Goal: Information Seeking & Learning: Find specific fact

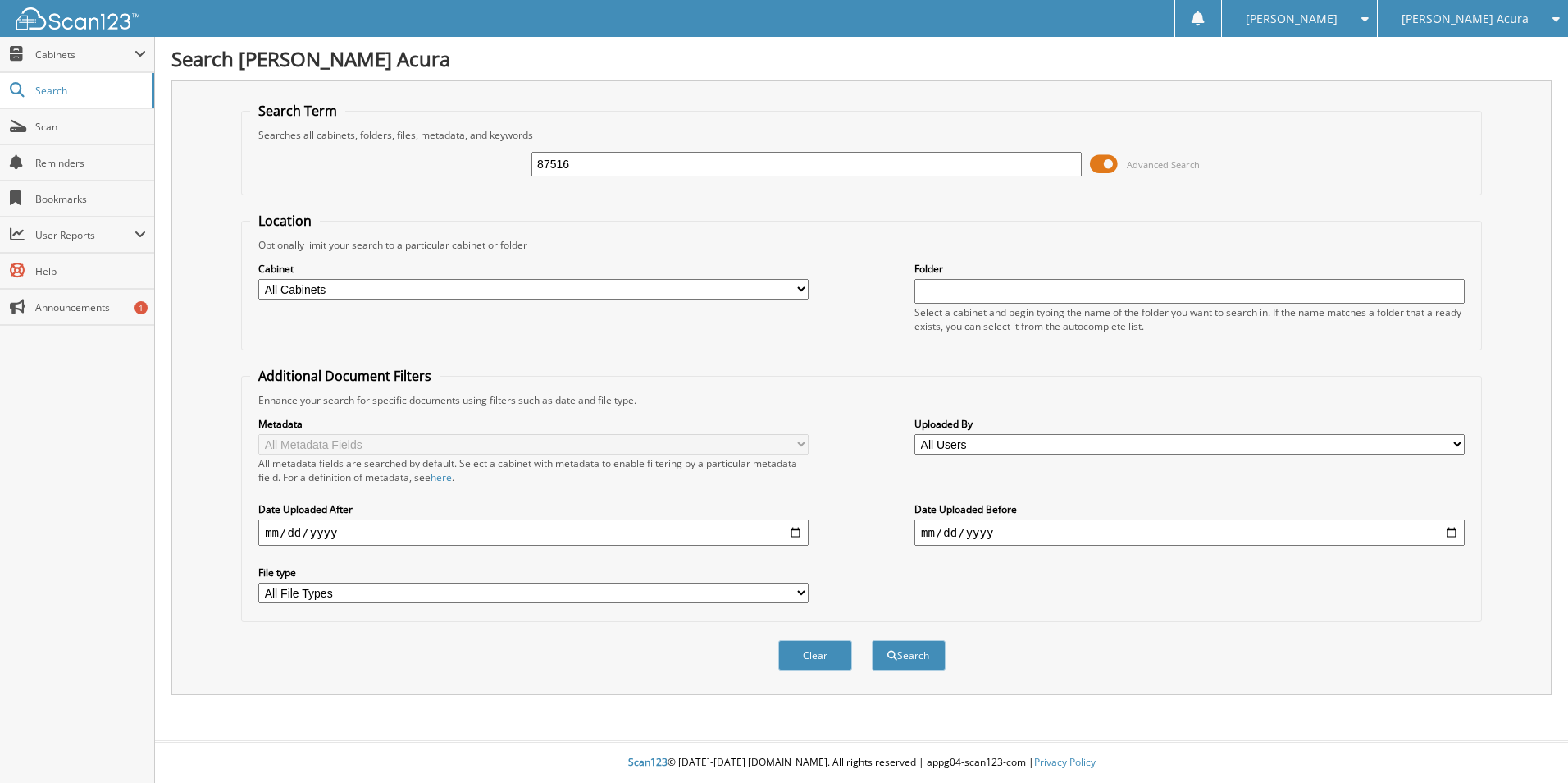
type input "87516"
click at [872, 639] on button "Search" at bounding box center [908, 655] width 74 height 31
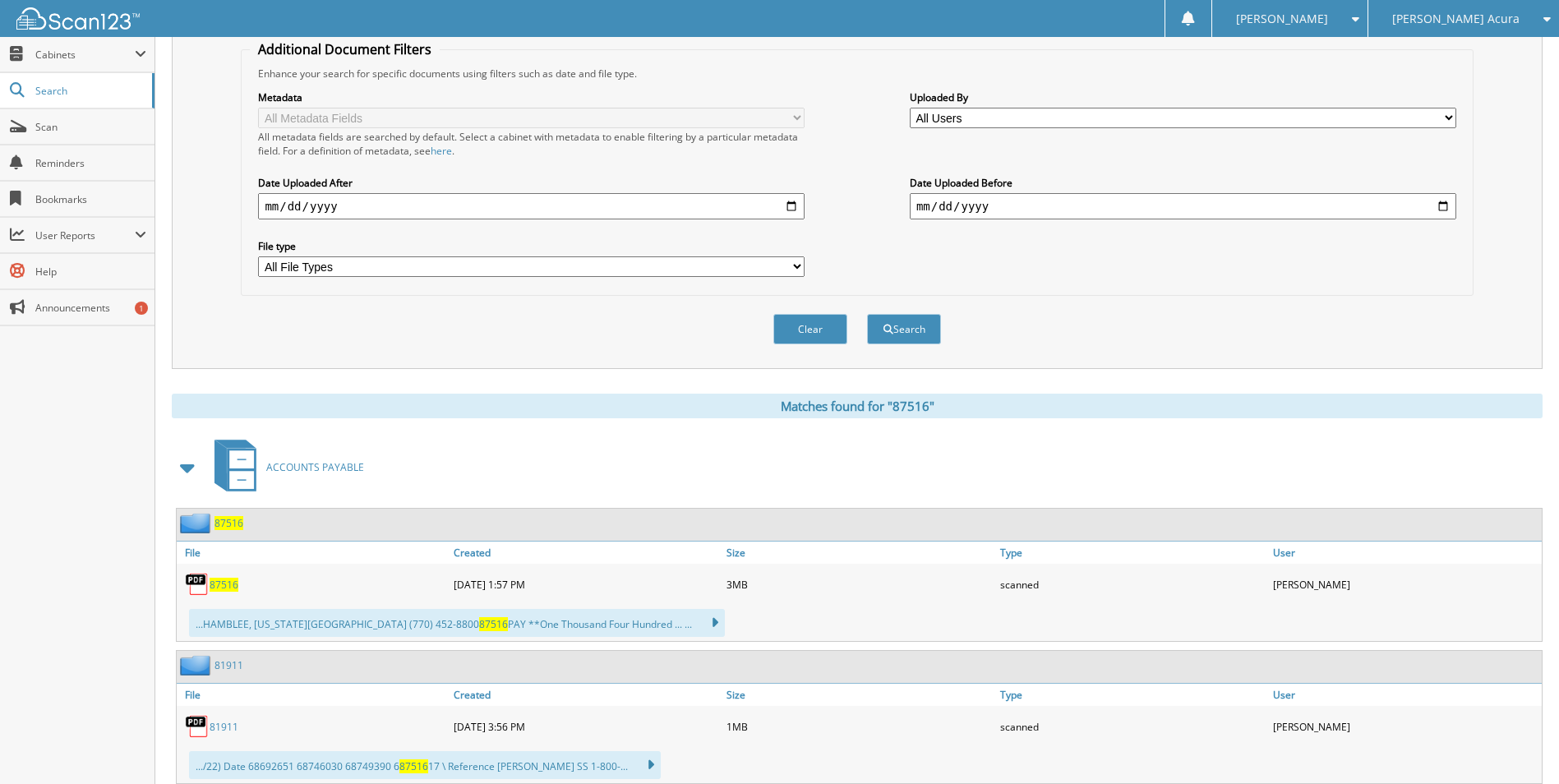
scroll to position [329, 0]
click at [229, 588] on span "87516" at bounding box center [224, 583] width 29 height 14
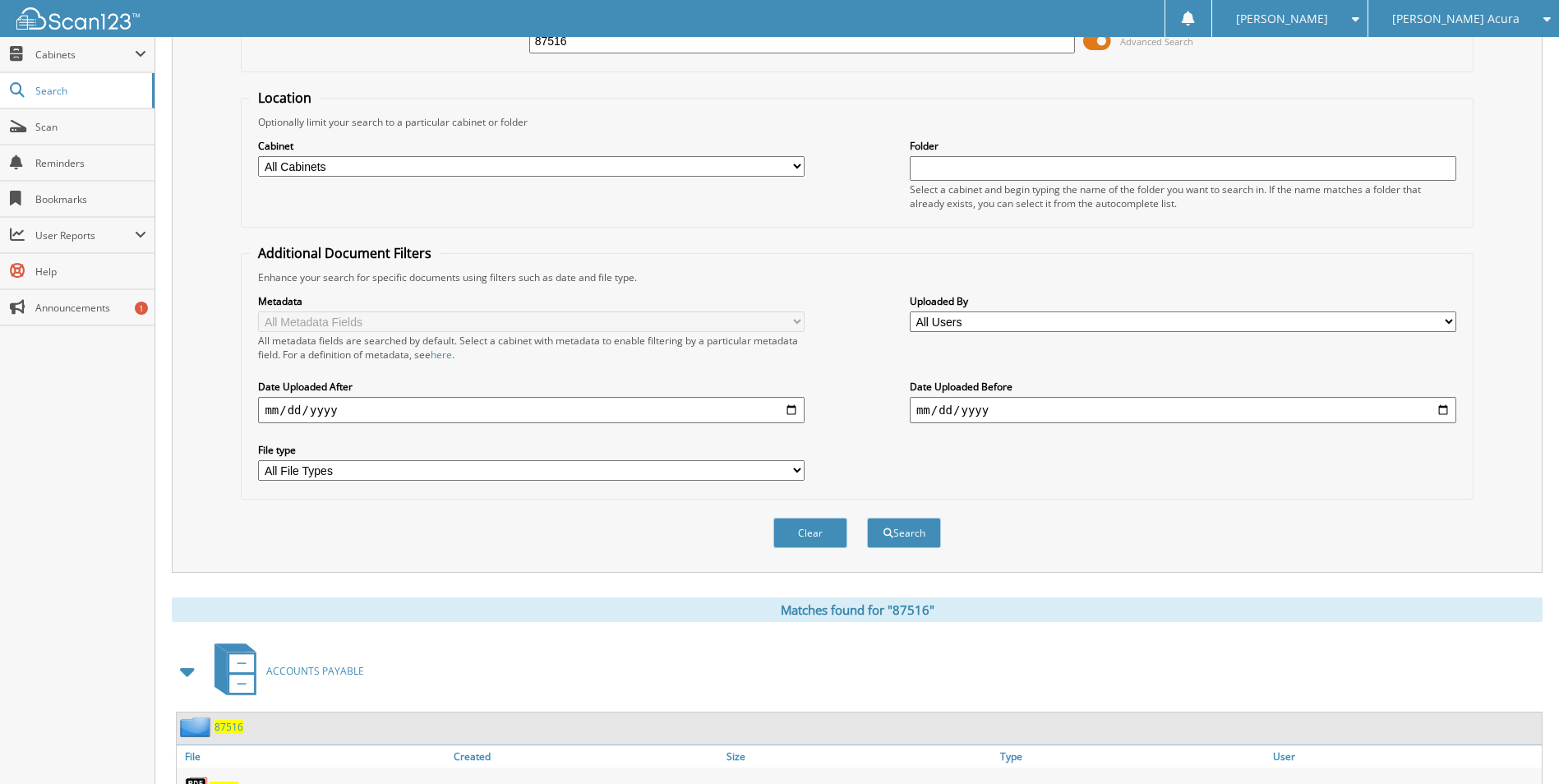
scroll to position [0, 0]
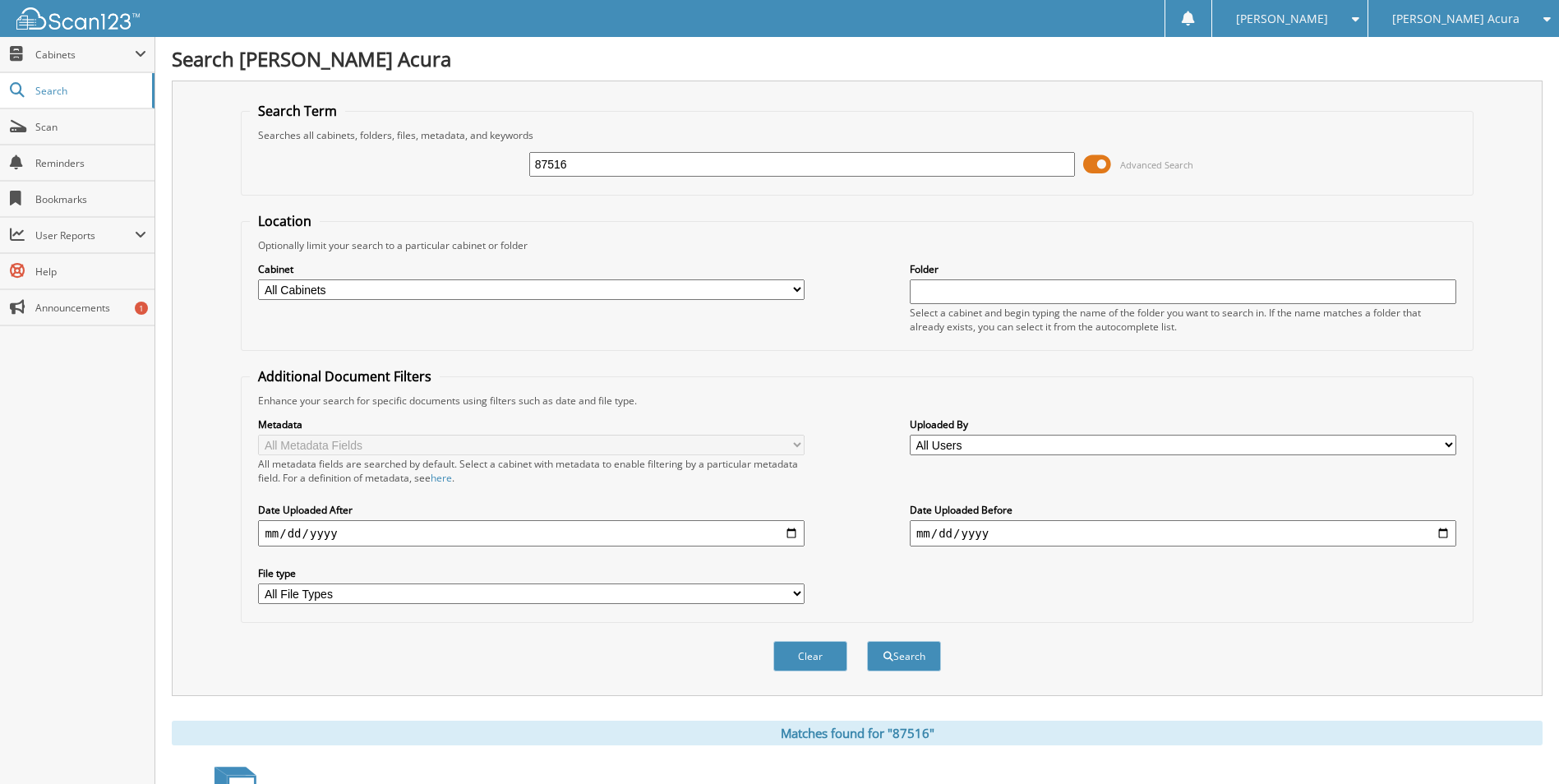
click at [1455, 23] on span "[PERSON_NAME] Acura" at bounding box center [1455, 19] width 128 height 10
click at [1445, 51] on link "[PERSON_NAME] Kia Of [PERSON_NAME]" at bounding box center [1463, 59] width 191 height 44
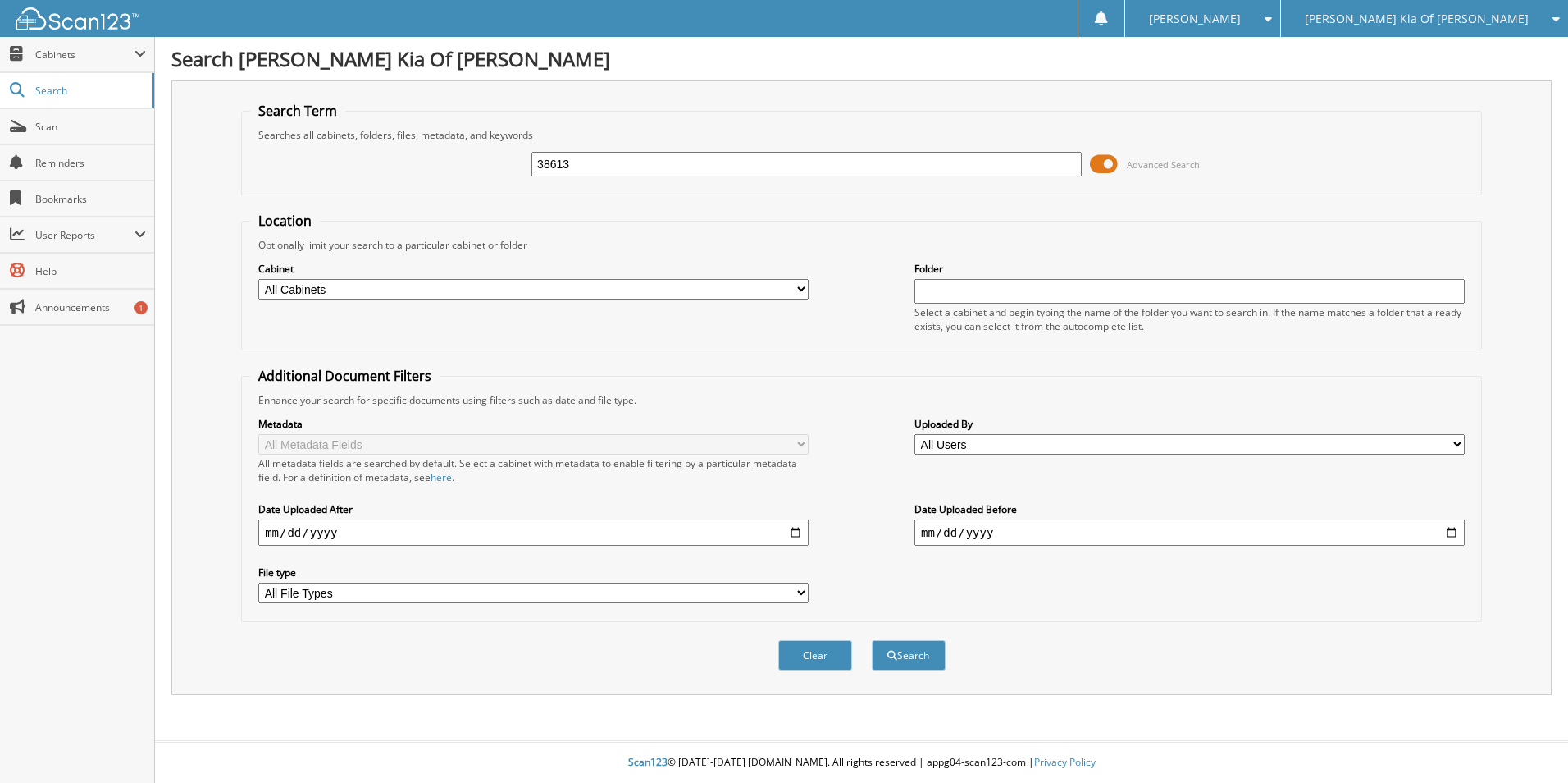
type input "38613"
click at [872, 639] on button "Search" at bounding box center [908, 655] width 74 height 31
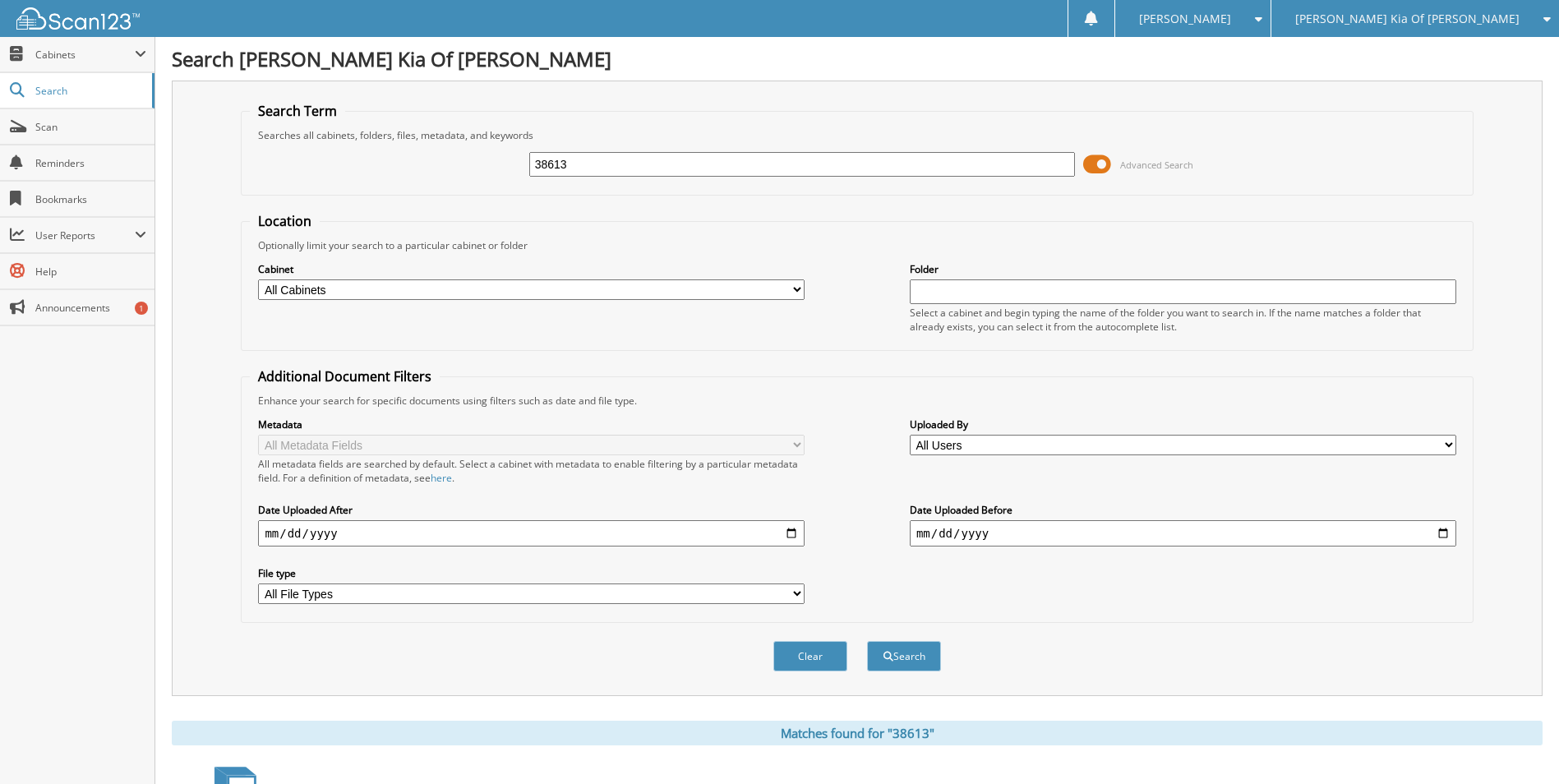
drag, startPoint x: 576, startPoint y: 166, endPoint x: 491, endPoint y: 174, distance: 85.4
click at [491, 174] on div "38613 Advanced Search" at bounding box center [857, 164] width 1214 height 44
type input "87894"
click at [867, 640] on button "Search" at bounding box center [903, 656] width 74 height 31
drag, startPoint x: 570, startPoint y: 164, endPoint x: 469, endPoint y: 172, distance: 101.3
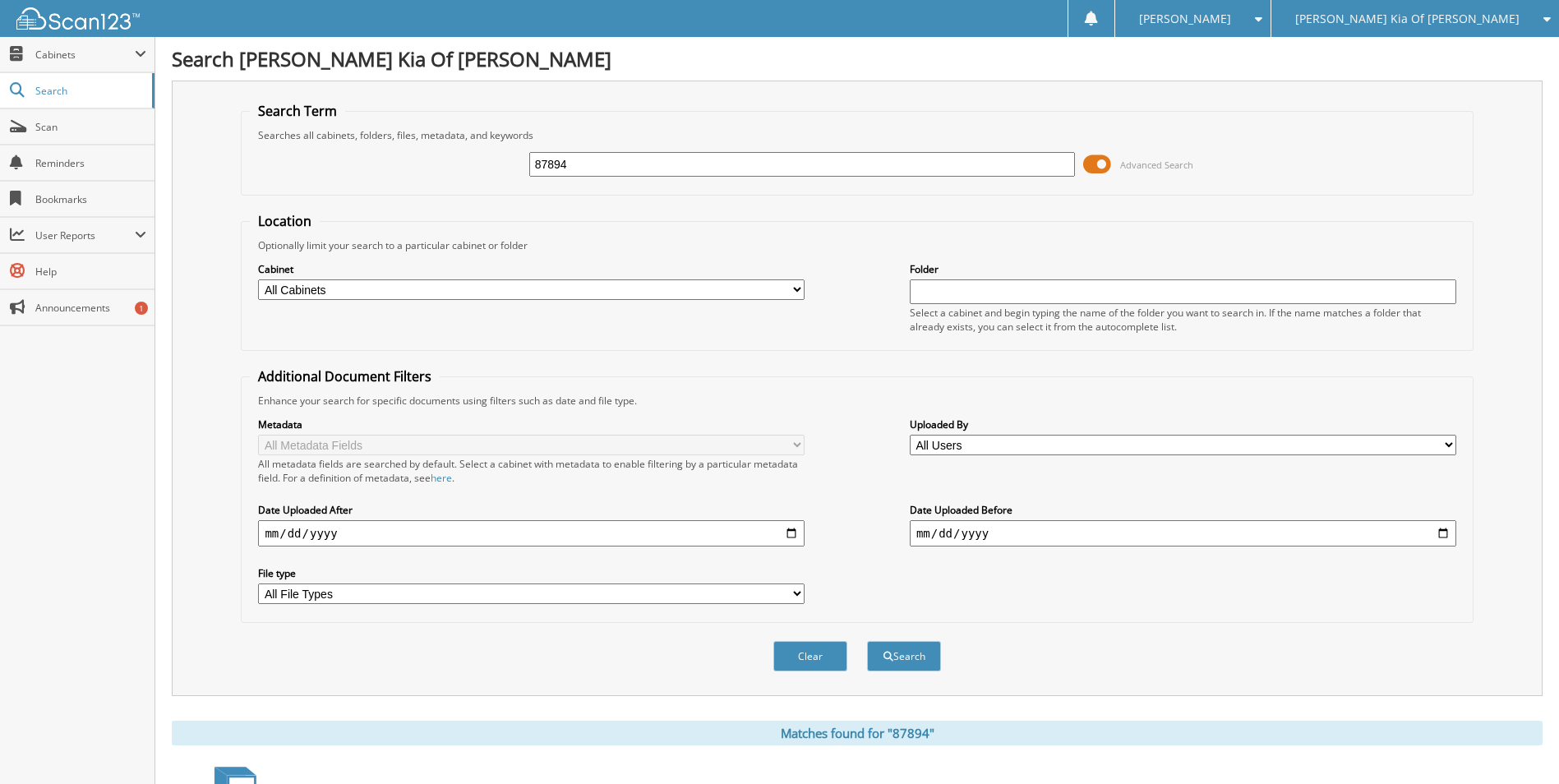
click at [469, 172] on div "87894 Advanced Search" at bounding box center [857, 164] width 1214 height 44
click at [1377, 24] on span "[PERSON_NAME] Kia Of [PERSON_NAME]" at bounding box center [1408, 19] width 224 height 10
click at [1378, 53] on link "[PERSON_NAME] Acura" at bounding box center [1415, 52] width 288 height 29
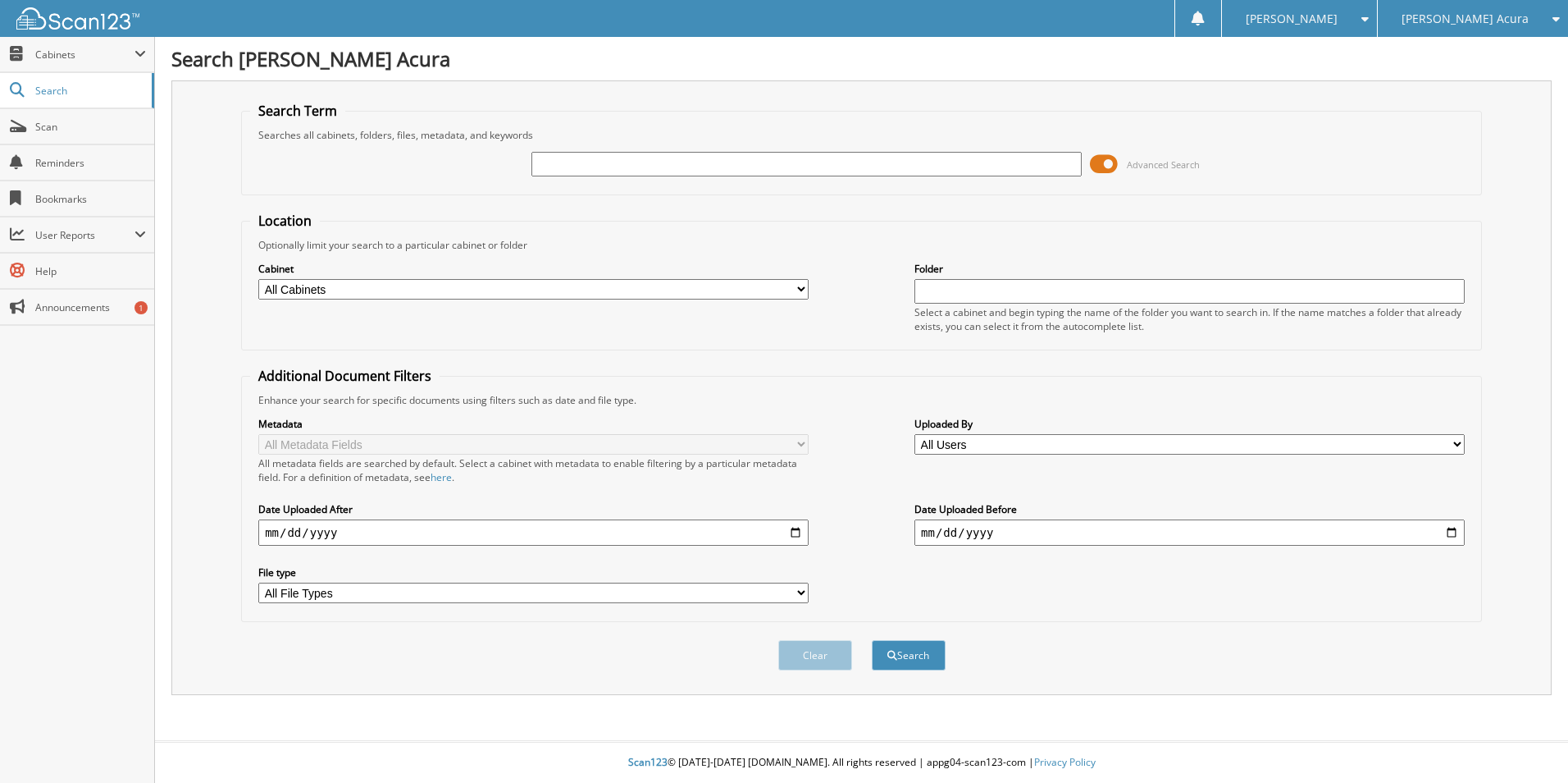
click at [37, 200] on span "Bookmarks" at bounding box center [91, 199] width 111 height 14
type input "87894"
click at [872, 639] on button "Search" at bounding box center [908, 655] width 74 height 31
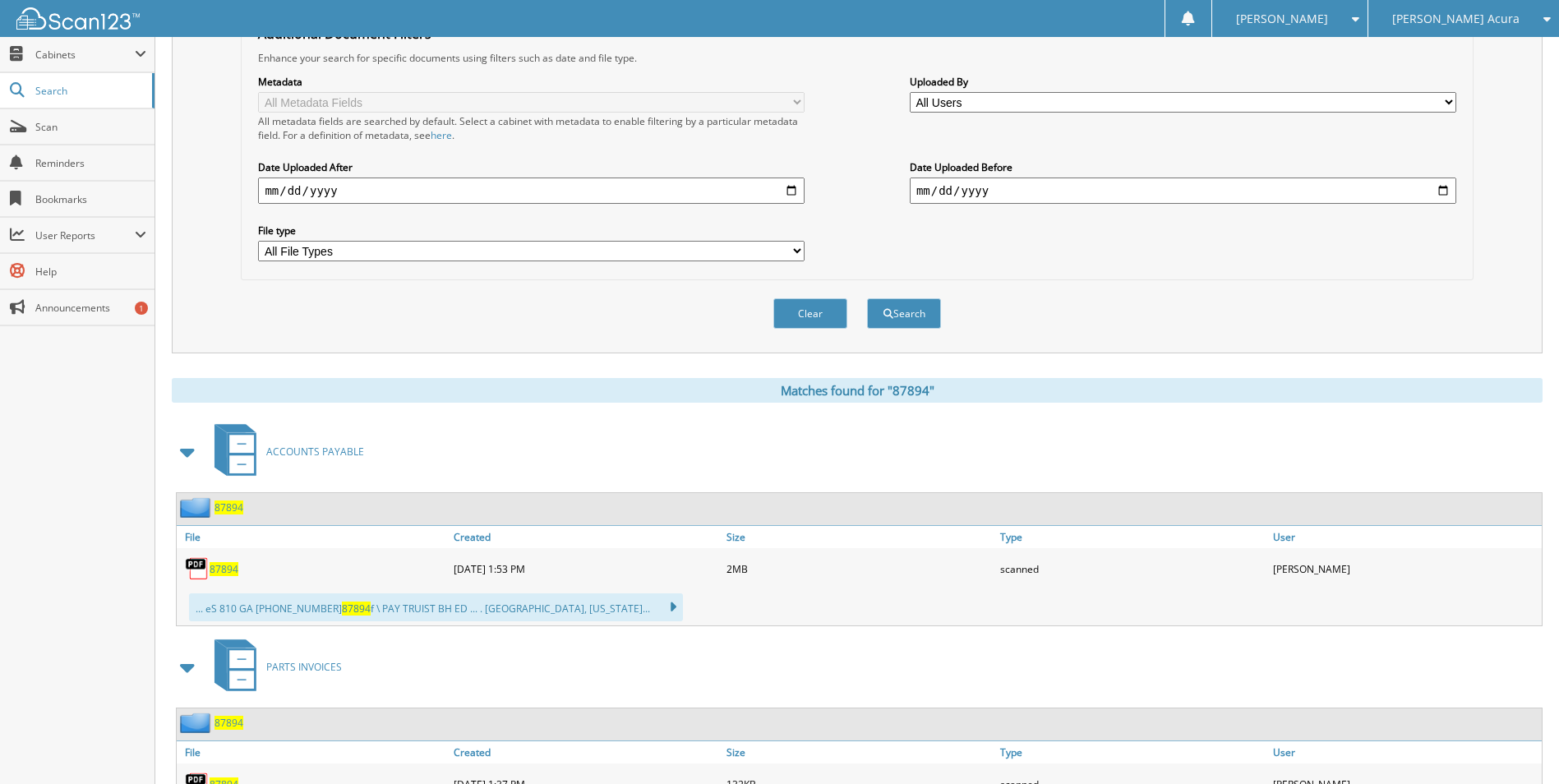
scroll to position [493, 0]
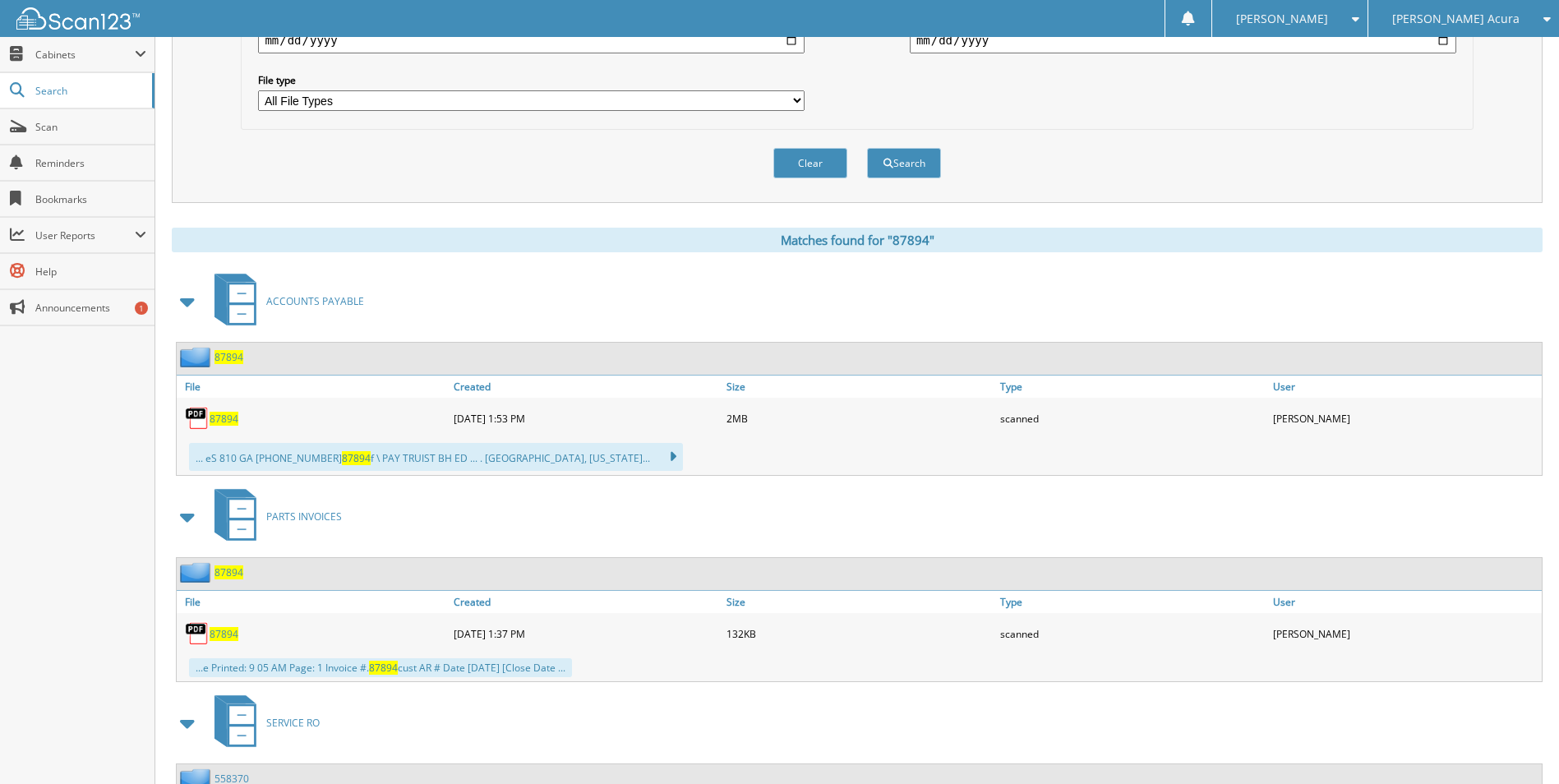
drag, startPoint x: 411, startPoint y: 378, endPoint x: 477, endPoint y: 214, distance: 176.8
